Goal: Task Accomplishment & Management: Manage account settings

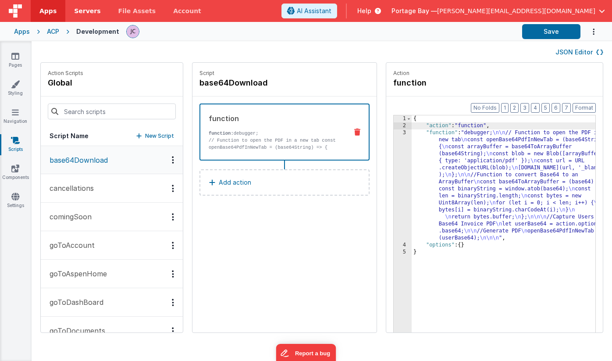
click at [85, 11] on span "Servers" at bounding box center [87, 11] width 26 height 9
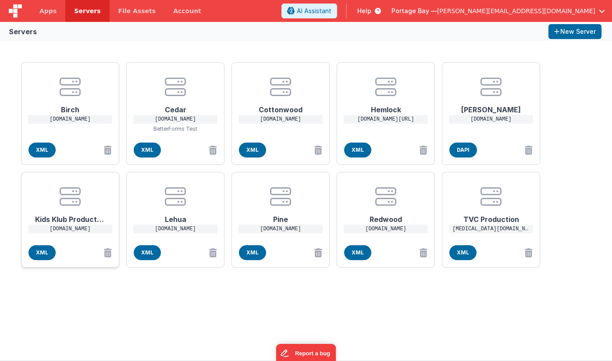
click at [65, 204] on icon at bounding box center [70, 196] width 21 height 21
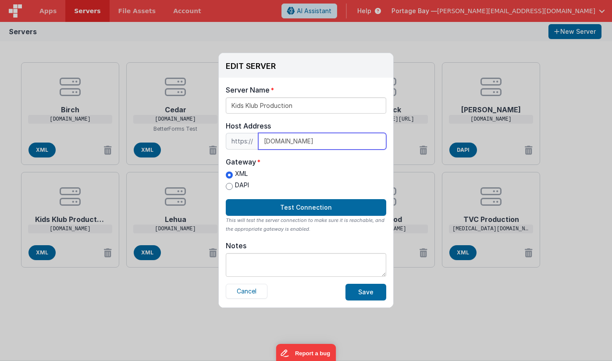
drag, startPoint x: 323, startPoint y: 141, endPoint x: 204, endPoint y: 134, distance: 119.5
click at [204, 134] on div "EDIT SERVER Delete Server Delete Server Name Kids Klub Production Host Address …" at bounding box center [306, 180] width 612 height 361
type input "[TECHNICAL_ID]"
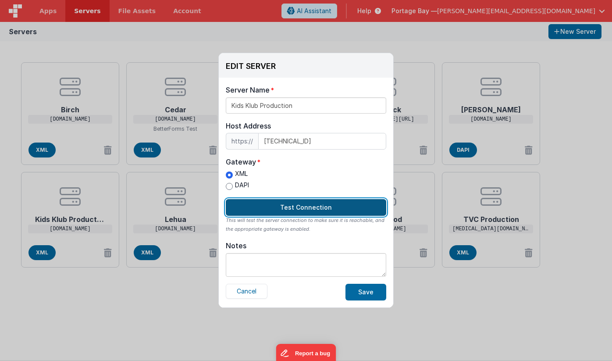
click at [312, 205] on button "Test Connection" at bounding box center [306, 207] width 161 height 17
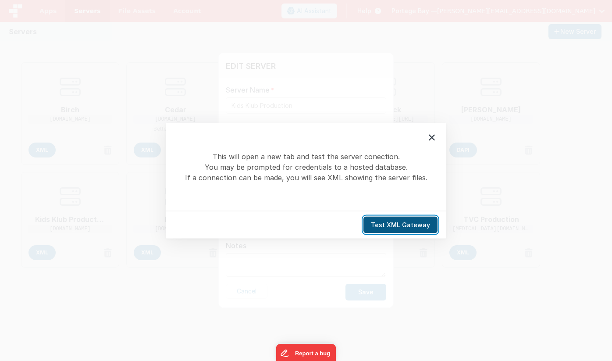
click at [410, 222] on button "Test XML Gateway" at bounding box center [401, 224] width 74 height 17
click at [431, 136] on icon at bounding box center [432, 137] width 6 height 6
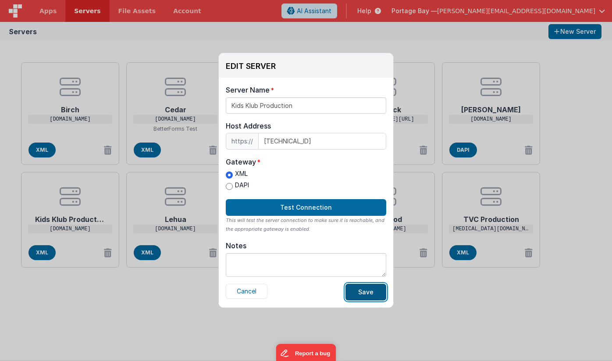
click at [371, 294] on button "Save" at bounding box center [366, 292] width 41 height 17
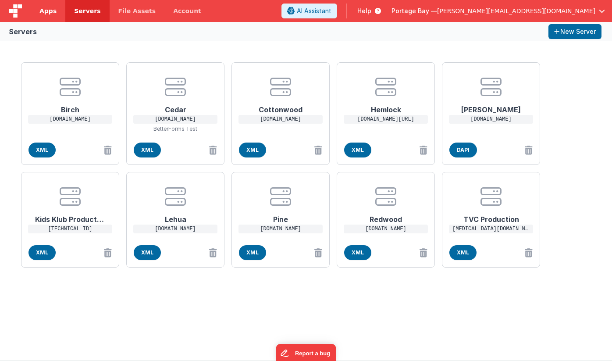
click at [47, 8] on span "Apps" at bounding box center [47, 11] width 17 height 9
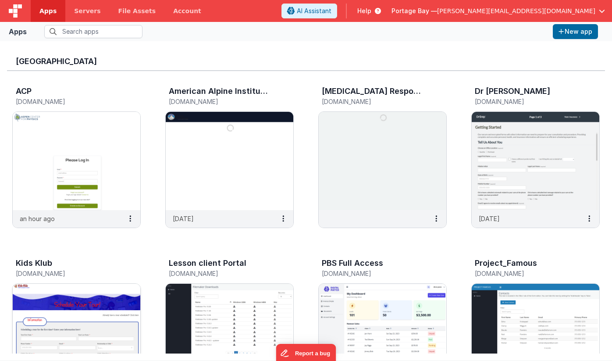
click at [76, 305] on img at bounding box center [77, 333] width 128 height 98
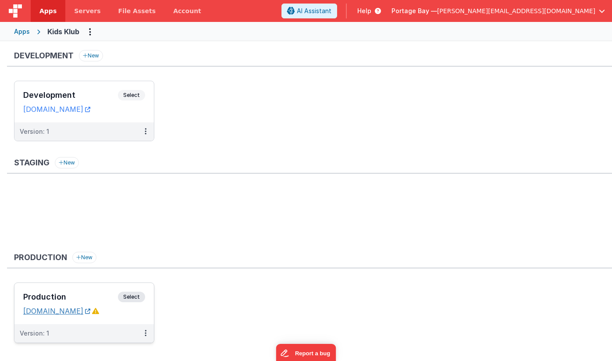
click at [54, 311] on link "[DOMAIN_NAME]" at bounding box center [56, 311] width 67 height 9
click at [99, 311] on icon at bounding box center [95, 310] width 7 height 7
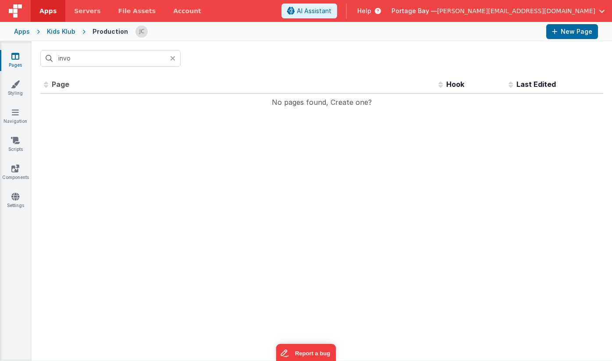
click at [172, 59] on icon at bounding box center [172, 58] width 5 height 7
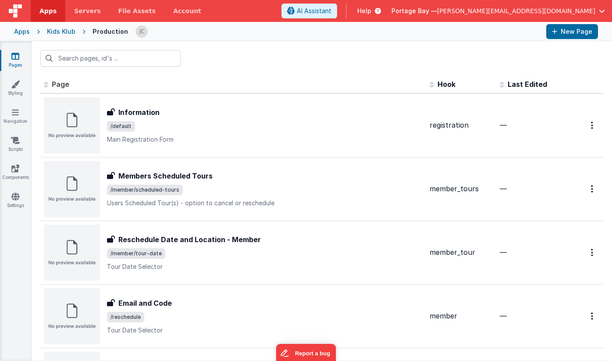
click at [59, 32] on div "Kids Klub" at bounding box center [61, 31] width 29 height 9
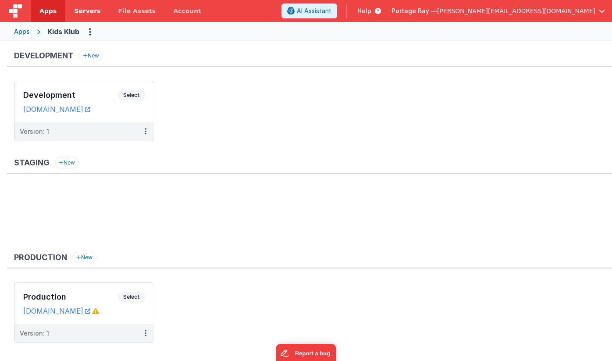
click at [86, 7] on span "Servers" at bounding box center [87, 11] width 26 height 9
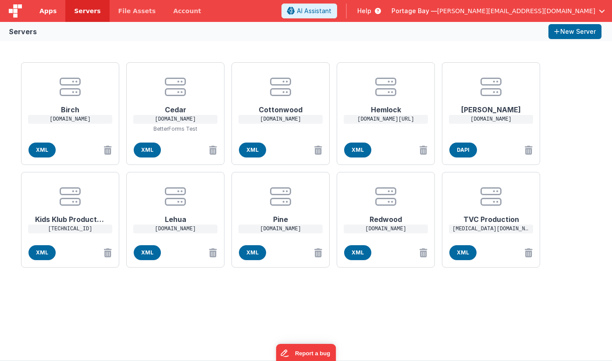
click at [47, 12] on span "Apps" at bounding box center [47, 11] width 17 height 9
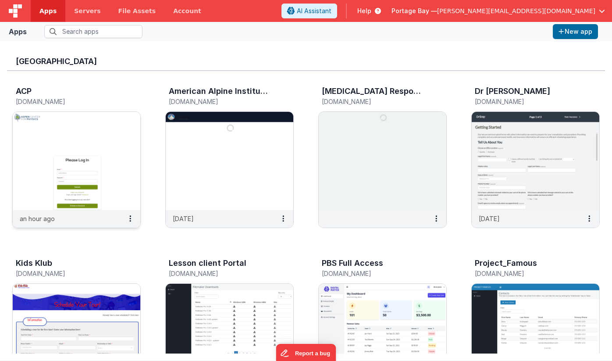
click at [66, 154] on img at bounding box center [77, 161] width 128 height 98
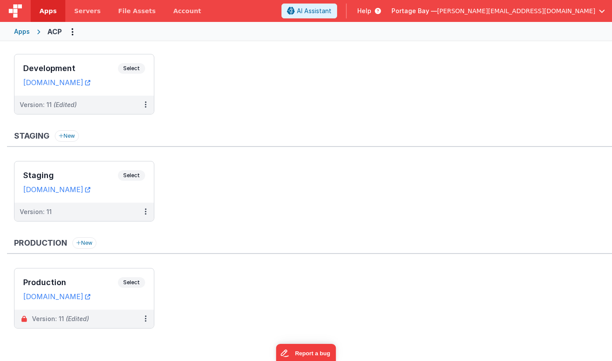
scroll to position [13, 0]
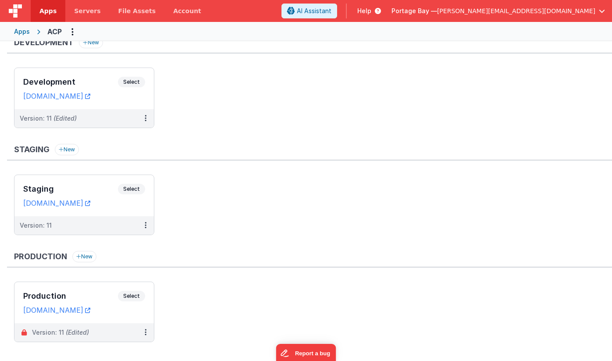
click at [48, 10] on span "Apps" at bounding box center [47, 11] width 17 height 9
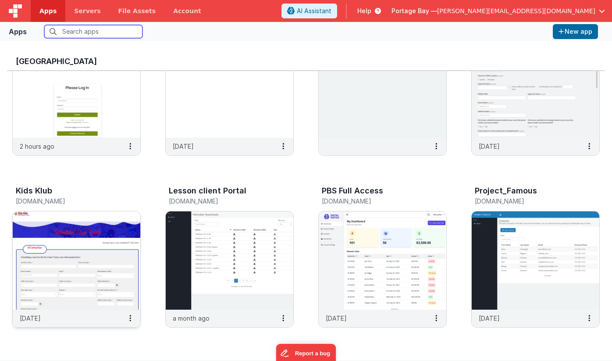
scroll to position [75, 0]
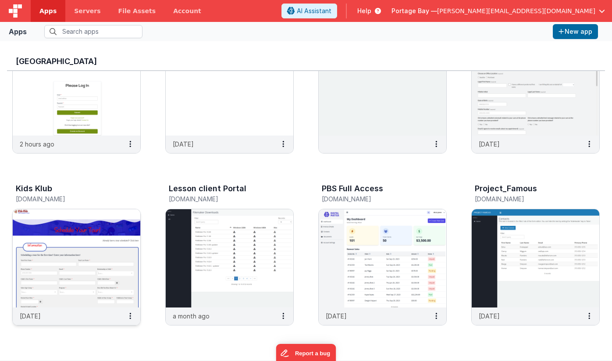
click at [101, 250] on img at bounding box center [77, 258] width 128 height 98
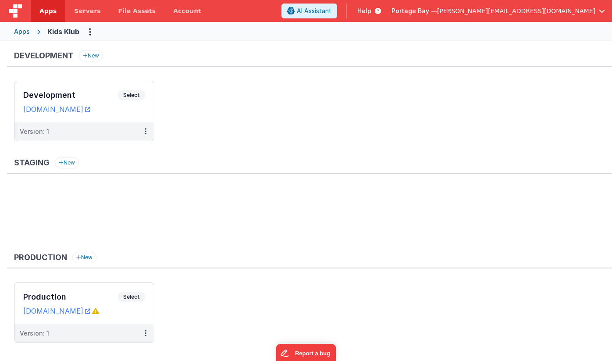
scroll to position [14, 0]
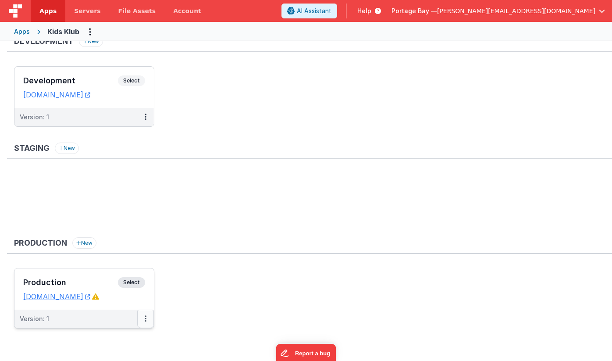
click at [145, 319] on icon at bounding box center [146, 318] width 2 height 0
click at [132, 253] on link "Edit" at bounding box center [115, 254] width 77 height 16
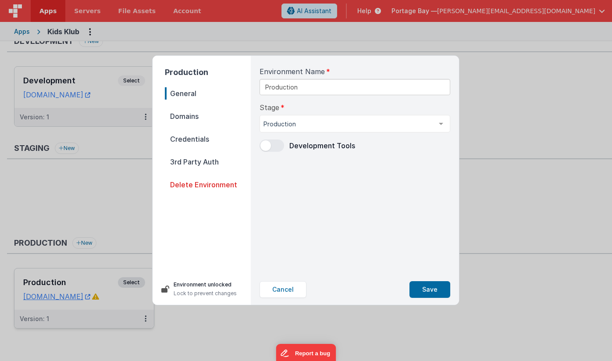
click at [189, 115] on span "Domains" at bounding box center [208, 116] width 86 height 12
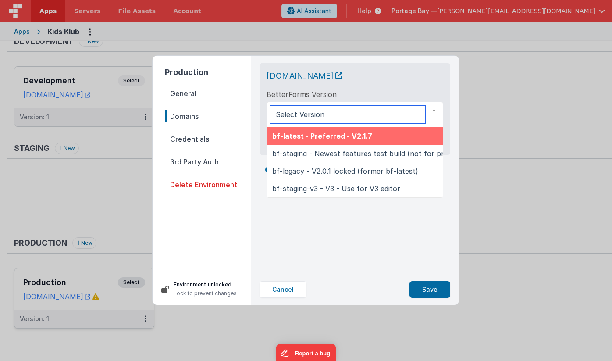
click at [435, 110] on div at bounding box center [434, 110] width 18 height 17
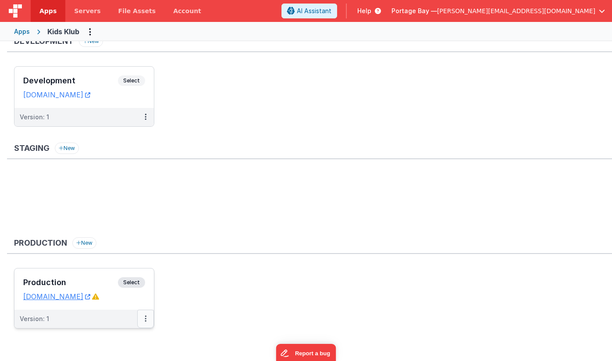
click at [142, 322] on button at bounding box center [145, 319] width 17 height 18
click at [118, 271] on link "Edit" at bounding box center [115, 270] width 77 height 16
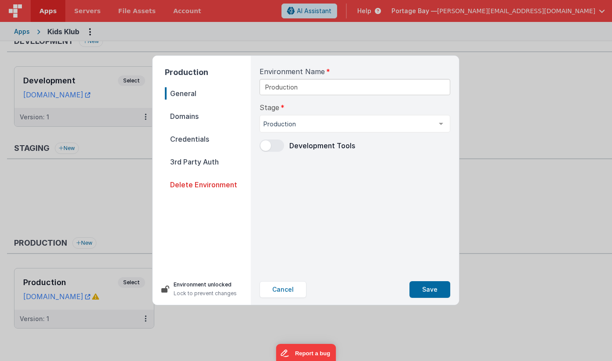
click at [200, 119] on span "Domains" at bounding box center [208, 116] width 86 height 12
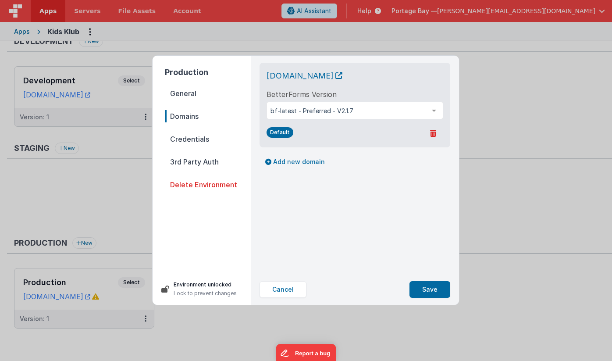
click at [189, 138] on span "Credentials" at bounding box center [208, 139] width 86 height 12
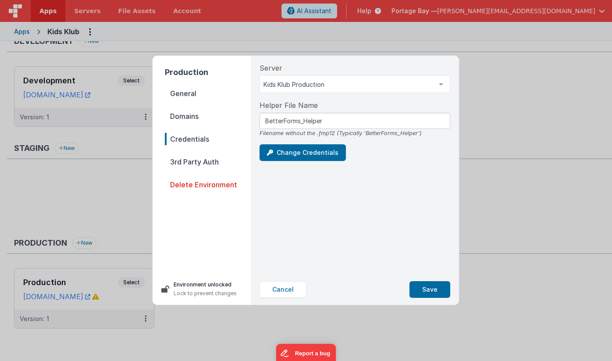
click at [189, 94] on span "General" at bounding box center [208, 93] width 86 height 12
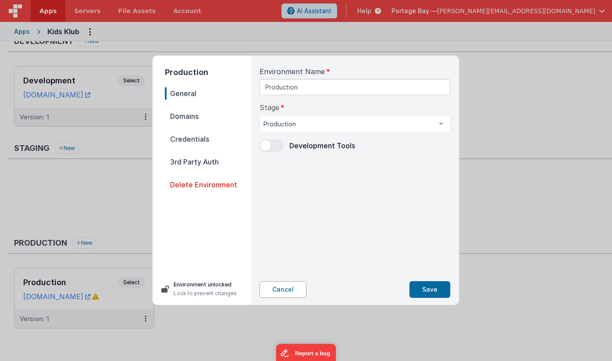
click at [298, 288] on button "Cancel" at bounding box center [283, 289] width 47 height 17
